Goal: Transaction & Acquisition: Purchase product/service

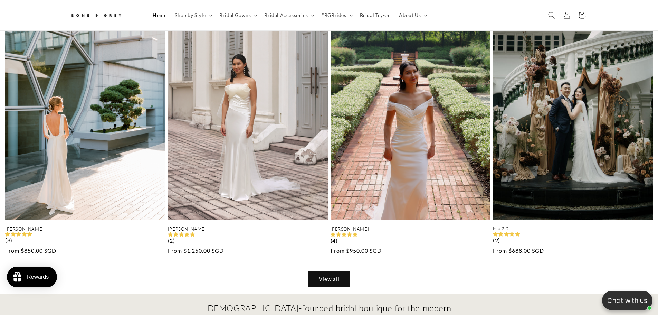
scroll to position [587, 0]
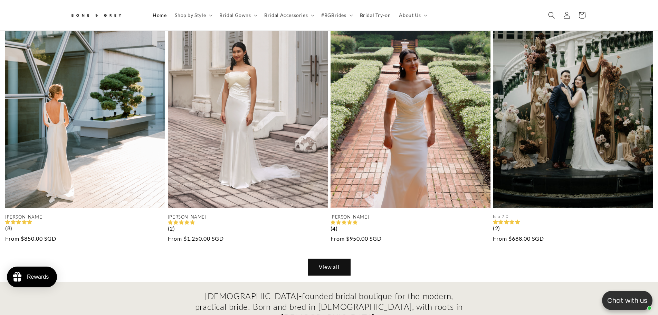
click at [324, 269] on link "View all" at bounding box center [329, 267] width 42 height 16
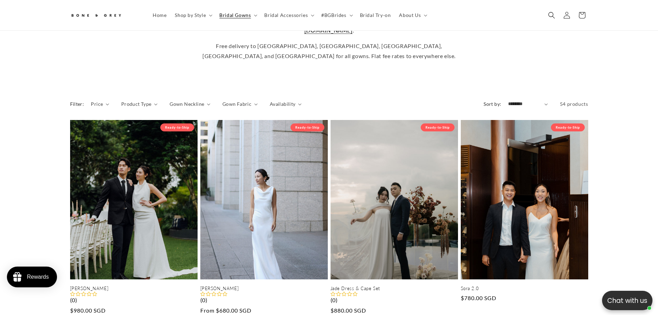
scroll to position [0, 380]
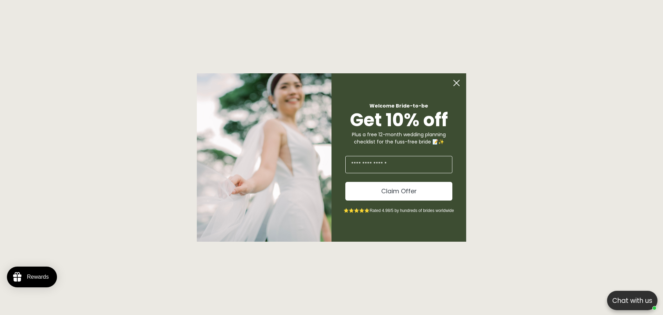
click at [456, 83] on circle "Close dialog" at bounding box center [456, 82] width 13 height 13
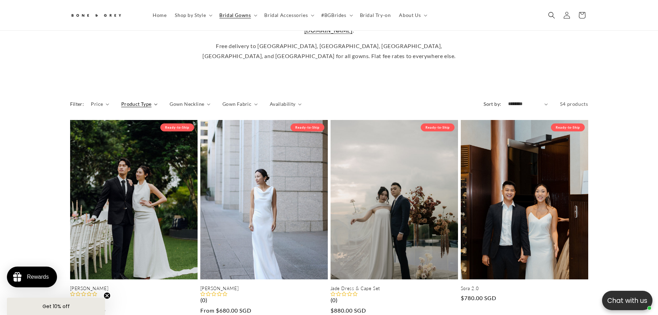
scroll to position [0, 0]
click at [131, 102] on span "Product Type" at bounding box center [136, 103] width 30 height 7
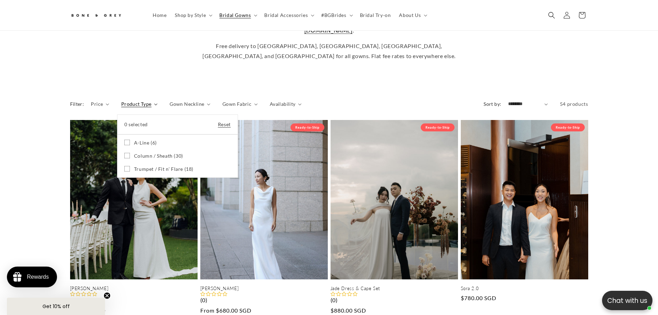
click at [158, 105] on summary "Product Type" at bounding box center [139, 103] width 36 height 7
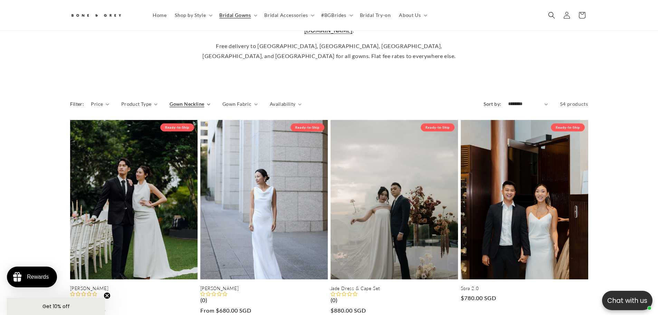
click at [187, 104] on span "Gown Neckline" at bounding box center [187, 103] width 35 height 7
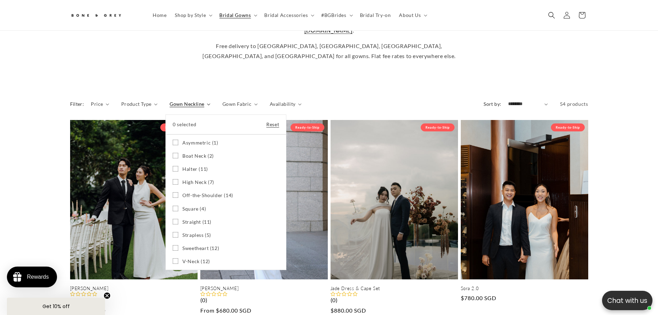
click at [210, 106] on summary "Gown Neckline" at bounding box center [190, 103] width 41 height 7
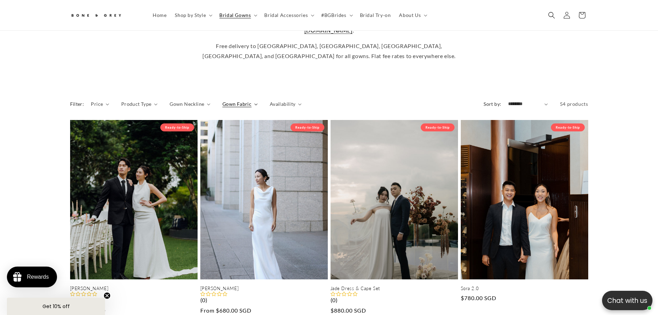
click at [237, 102] on span "Gown Fabric" at bounding box center [237, 103] width 29 height 7
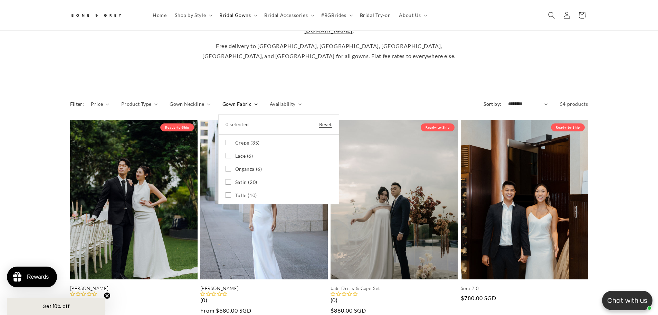
click at [258, 105] on summary "Gown Fabric" at bounding box center [240, 103] width 35 height 7
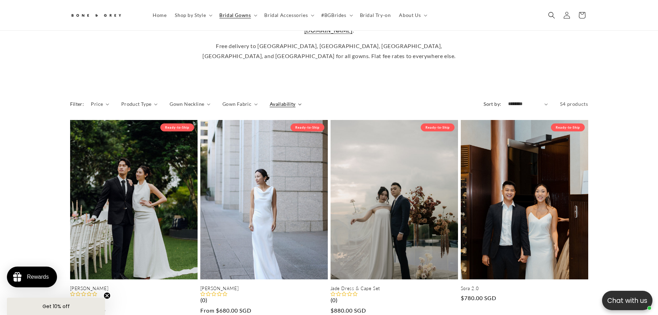
click at [281, 103] on span "Availability" at bounding box center [283, 103] width 26 height 7
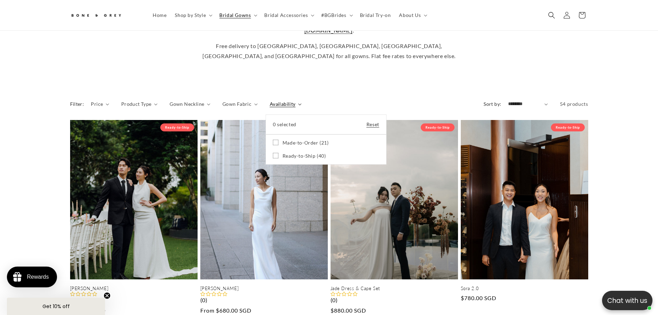
scroll to position [0, 190]
click at [288, 100] on summary "Availability" at bounding box center [286, 103] width 32 height 7
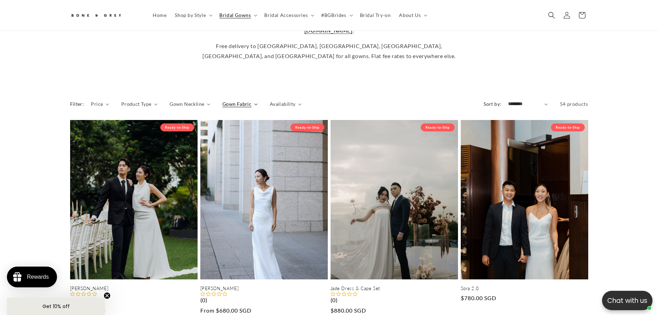
click at [242, 105] on span "Gown Fabric" at bounding box center [237, 103] width 29 height 7
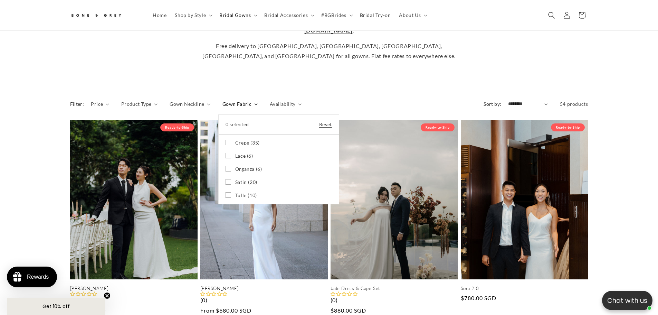
scroll to position [0, 380]
click at [227, 154] on icon at bounding box center [229, 156] width 6 height 6
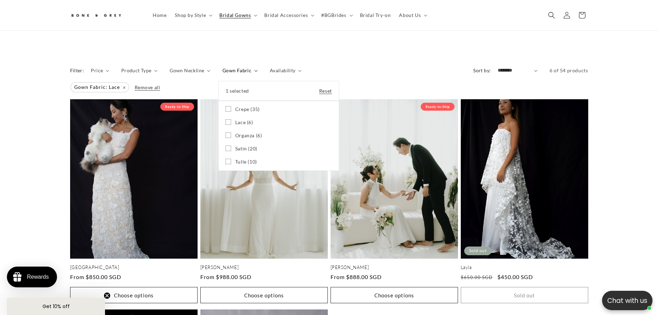
scroll to position [238, 0]
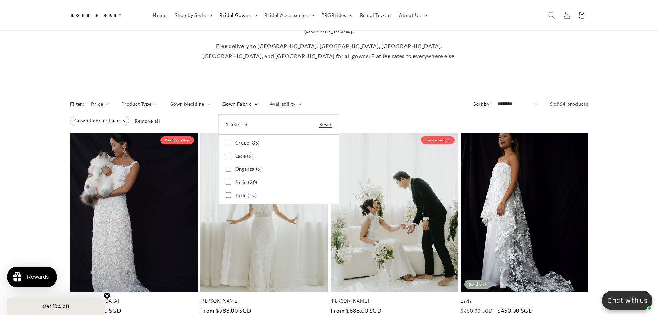
click at [227, 155] on icon at bounding box center [229, 155] width 4 height 2
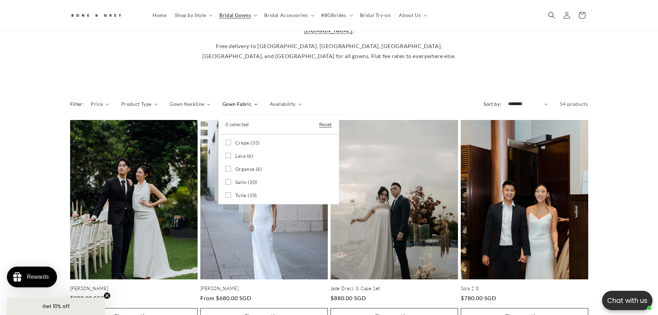
click at [226, 141] on icon at bounding box center [229, 143] width 6 height 6
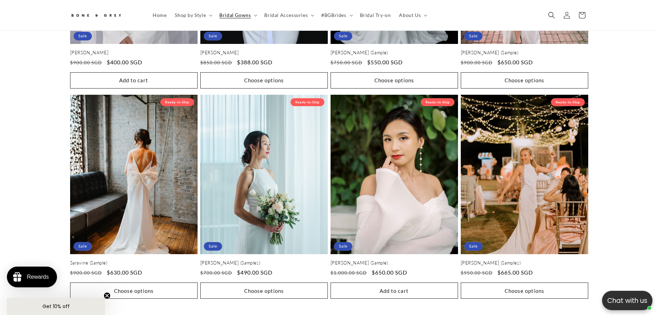
scroll to position [1448, 0]
